Goal: Task Accomplishment & Management: Use online tool/utility

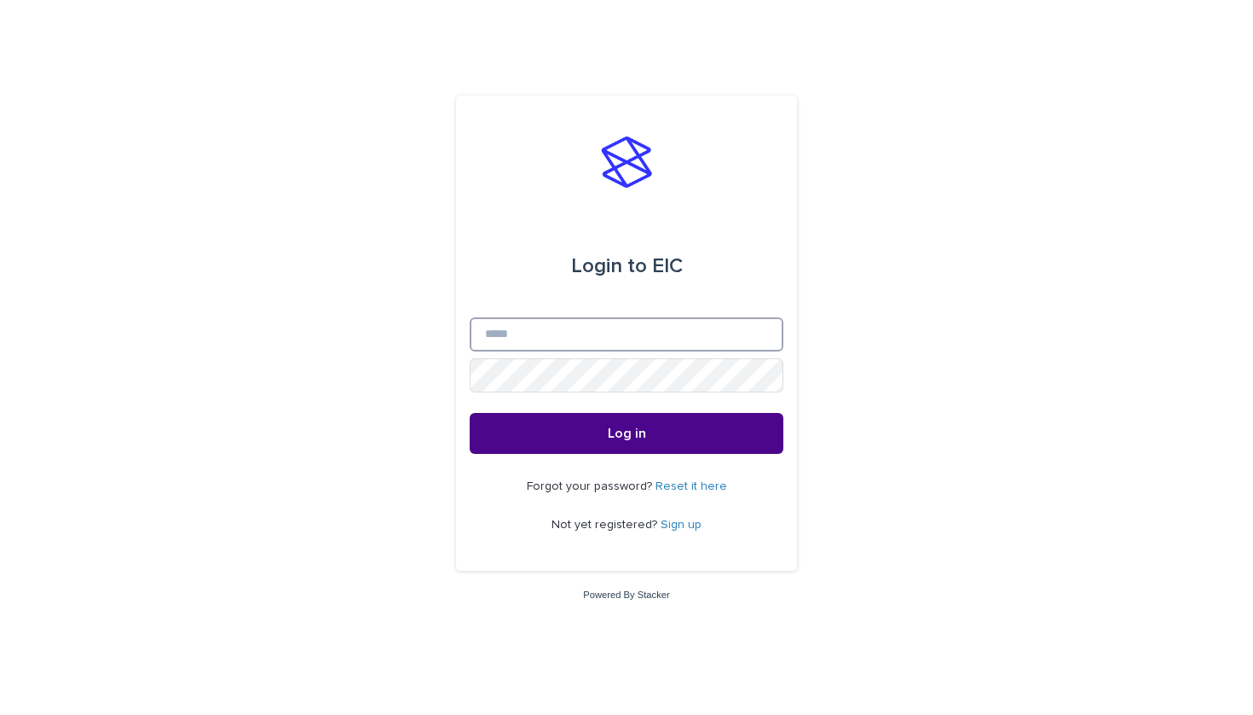
click at [610, 331] on input "Email" at bounding box center [627, 334] width 314 height 34
type input "**********"
click at [627, 434] on button "Log in" at bounding box center [627, 433] width 314 height 41
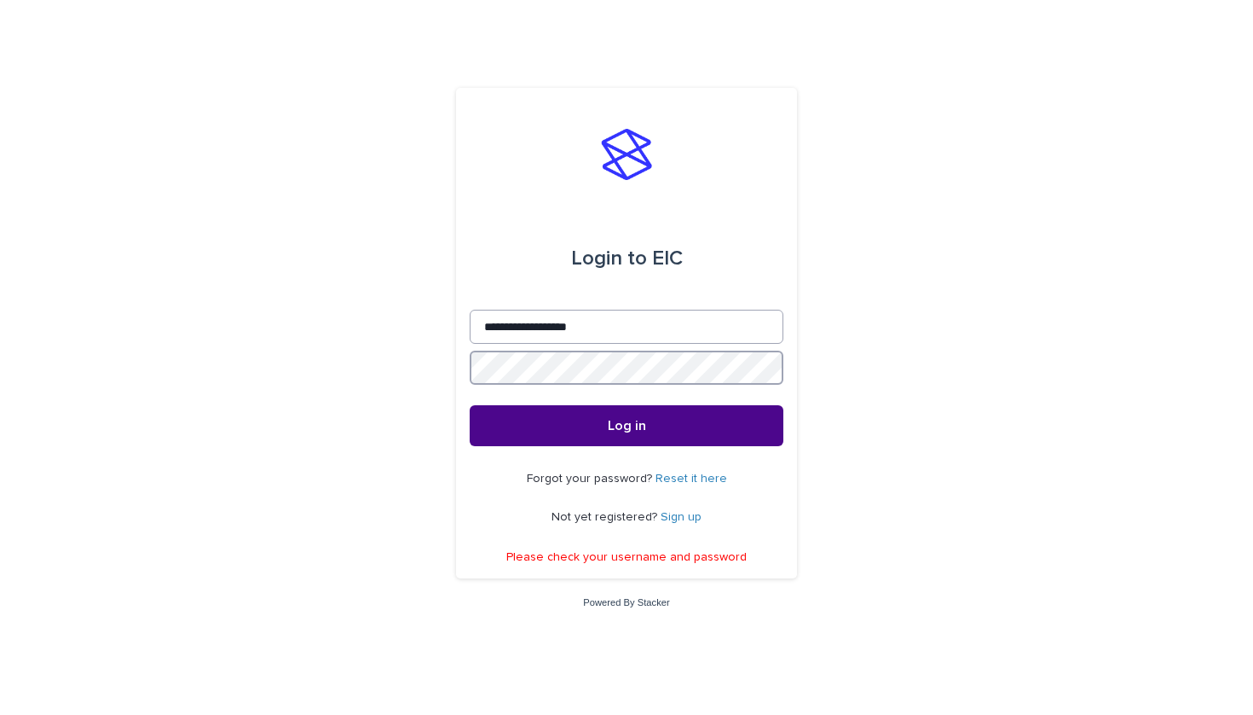
click at [627, 427] on button "Log in" at bounding box center [627, 425] width 314 height 41
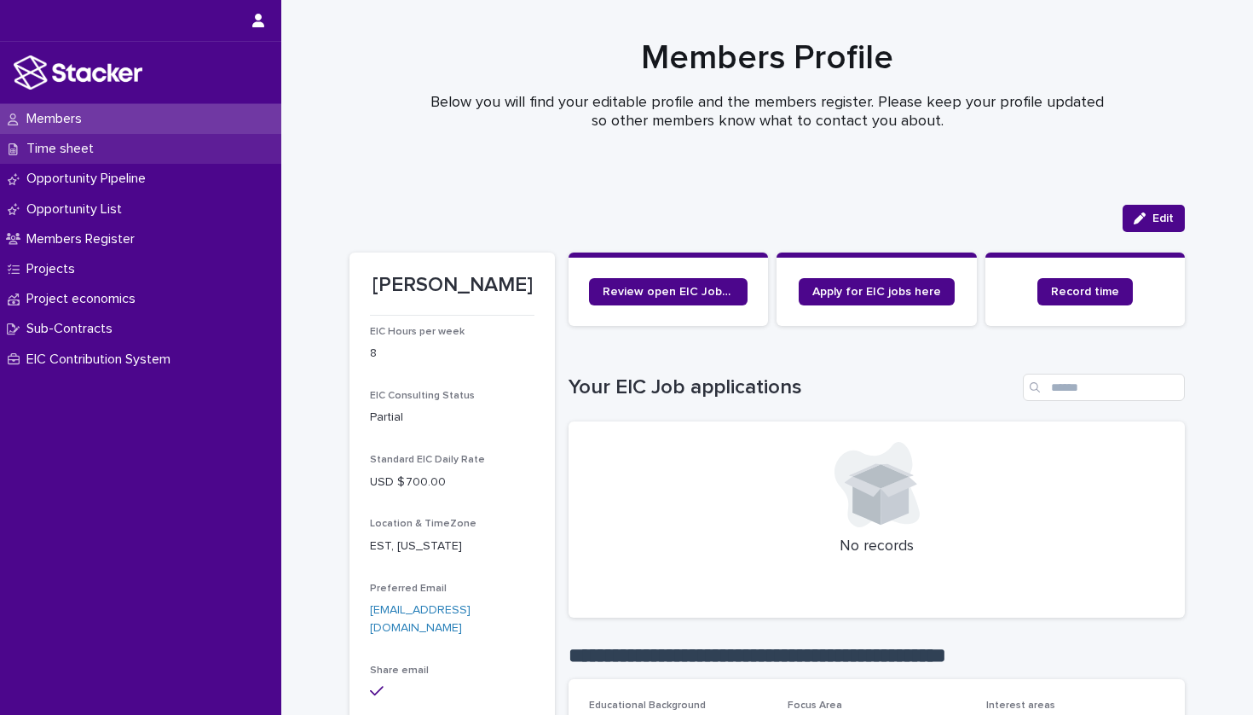
click at [100, 154] on p "Time sheet" at bounding box center [64, 149] width 88 height 16
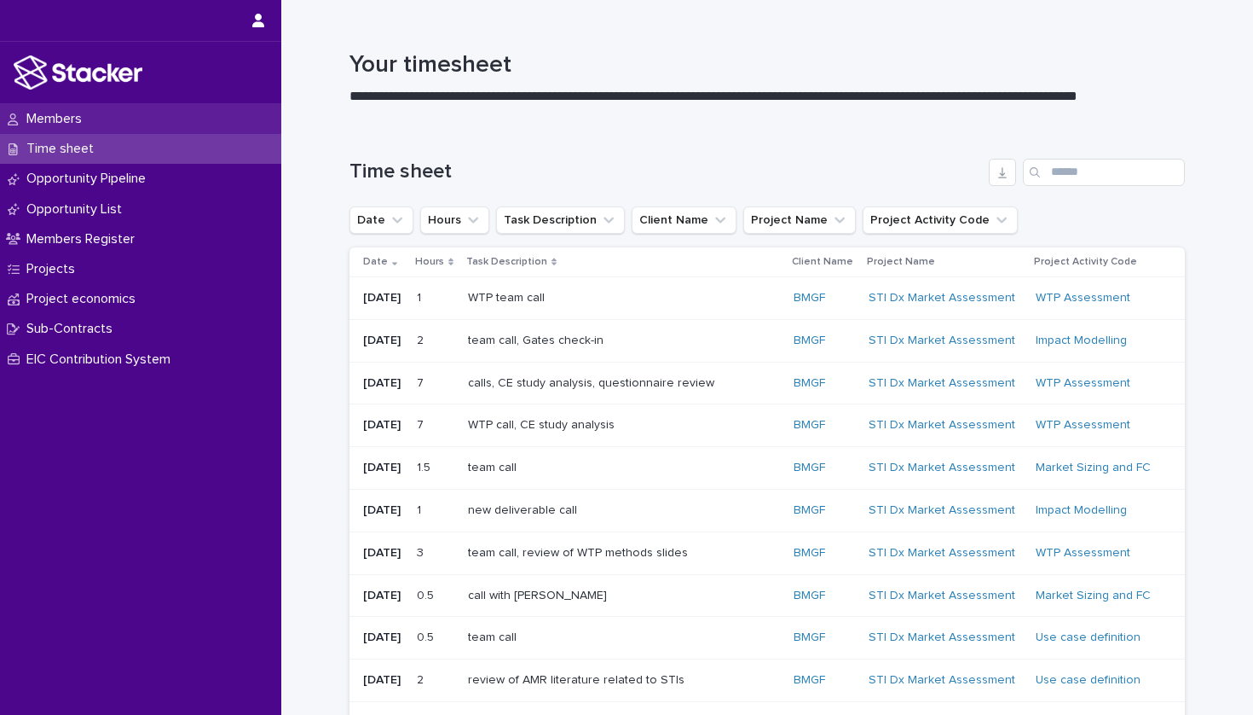
click at [78, 114] on p "Members" at bounding box center [58, 119] width 76 height 16
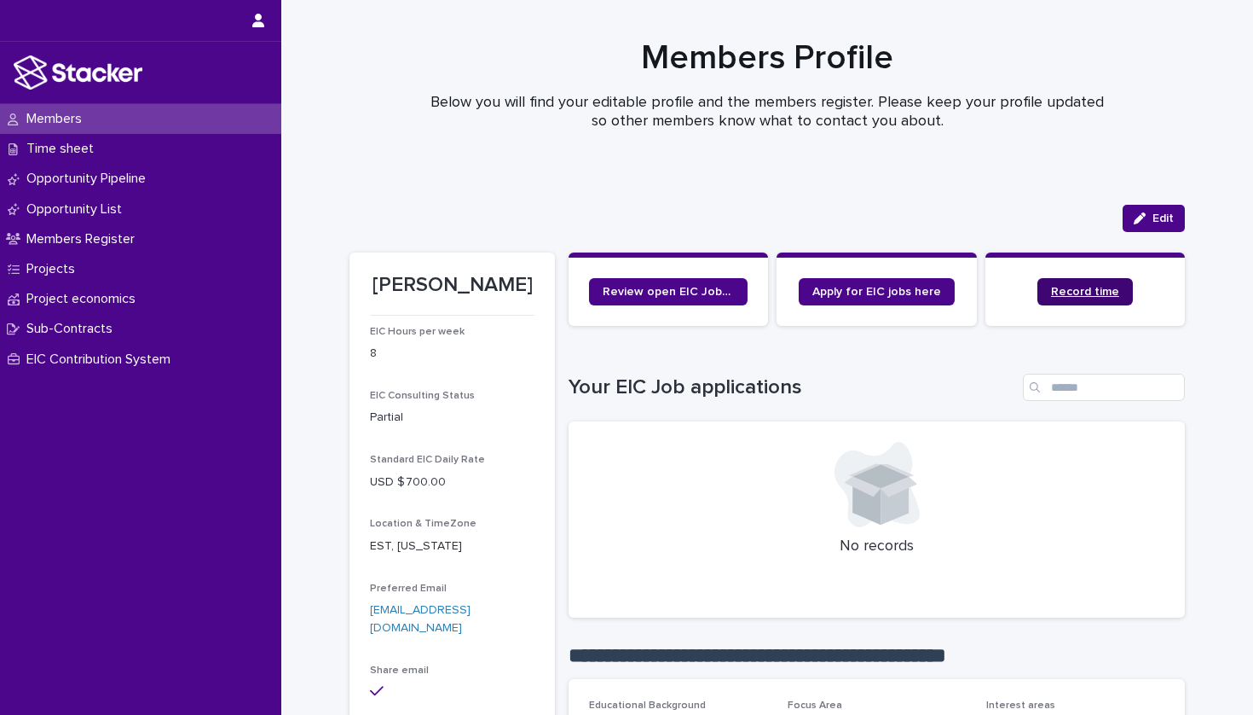
click at [1092, 291] on span "Record time" at bounding box center [1085, 292] width 68 height 12
click at [149, 114] on div "Members" at bounding box center [140, 119] width 281 height 30
